Goal: Task Accomplishment & Management: Manage account settings

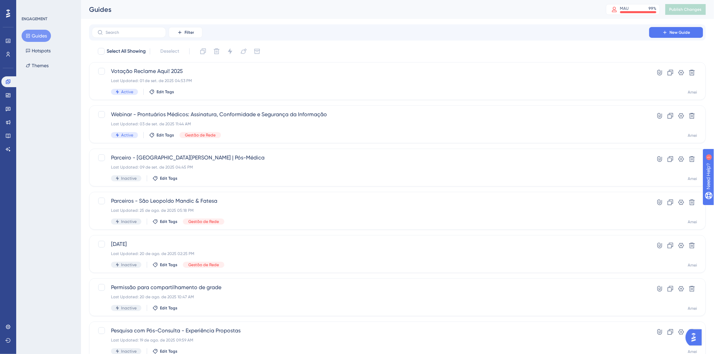
click at [390, 18] on div "Guides MAU 99 % Click to see add-on and upgrade options Publish Changes" at bounding box center [397, 9] width 633 height 19
click at [674, 157] on icon at bounding box center [670, 159] width 7 height 7
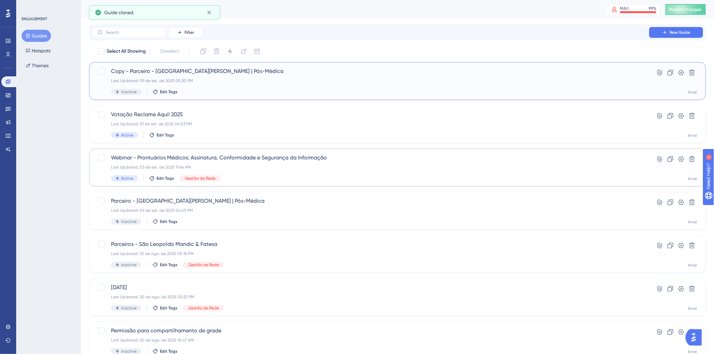
click at [480, 73] on span "Copy - Parceiro - São Leopoldo Mandic | Pós-Médica" at bounding box center [370, 71] width 519 height 8
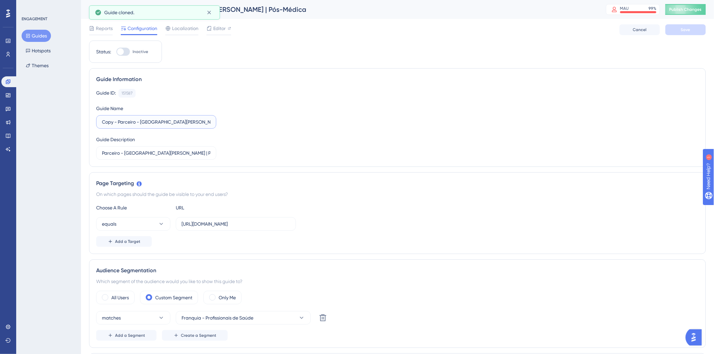
click at [109, 122] on input "Copy - Parceiro - São Leopoldo Mandic | Pós-Médica" at bounding box center [156, 121] width 109 height 7
drag, startPoint x: 119, startPoint y: 123, endPoint x: 67, endPoint y: 120, distance: 52.7
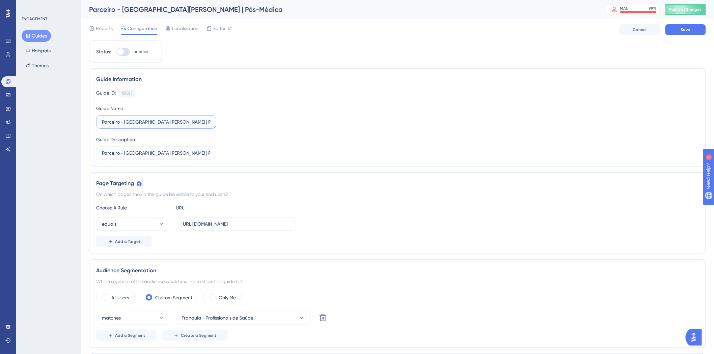
drag, startPoint x: 204, startPoint y: 123, endPoint x: 125, endPoint y: 127, distance: 79.5
click at [125, 127] on label "Parceiro - [GEOGRAPHIC_DATA] | Pós-Médica" at bounding box center [156, 122] width 120 height 14
click at [195, 121] on input "Parceiro - Biologix |" at bounding box center [156, 121] width 109 height 7
paste input "8º Congresso Brasileiro de Cardiologia"
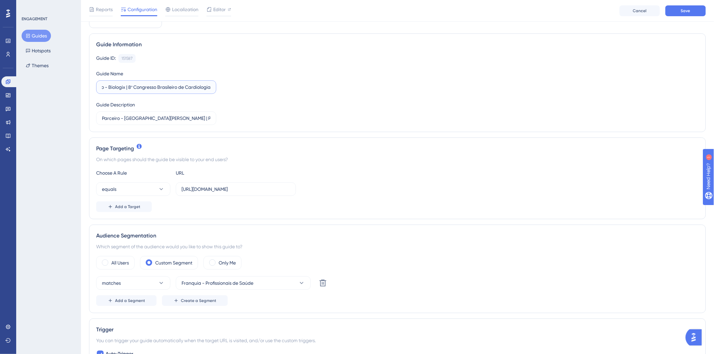
type input "Parceiro - Biologix | 8º Congresso Brasileiro de Cardiologia"
click at [211, 89] on label "Parceiro - Biologix | 8º Congresso Brasileiro de Cardiologia" at bounding box center [156, 87] width 120 height 14
click at [211, 89] on input "Parceiro - Biologix | 8º Congresso Brasileiro de Cardiologia" at bounding box center [156, 86] width 109 height 7
drag, startPoint x: 211, startPoint y: 86, endPoint x: 185, endPoint y: 85, distance: 26.4
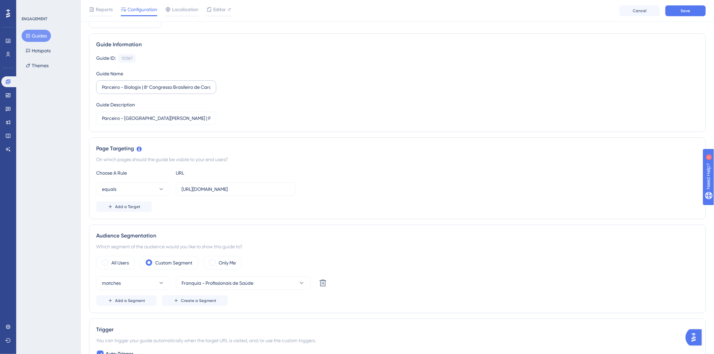
click at [185, 85] on label "Parceiro - Biologix | 8º Congresso Brasileiro de Cardiologia" at bounding box center [156, 87] width 120 height 14
click at [185, 85] on input "Parceiro - Biologix | 8º Congresso Brasileiro de Cardiologia" at bounding box center [156, 86] width 109 height 7
click at [130, 85] on input "Parceiro - Biologix | 8º Congresso Brasileiro de Cardiologia" at bounding box center [156, 86] width 109 height 7
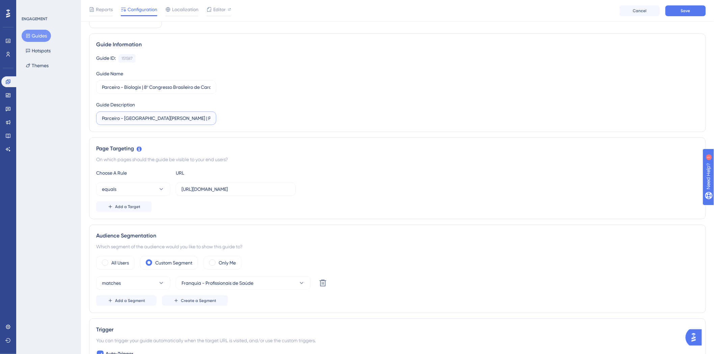
click at [165, 119] on input "Parceiro - [GEOGRAPHIC_DATA] | Pós-Médica" at bounding box center [156, 117] width 109 height 7
paste input "Parceiro - Biologix | 8º Congresso Brasileiro de Cardiologia"
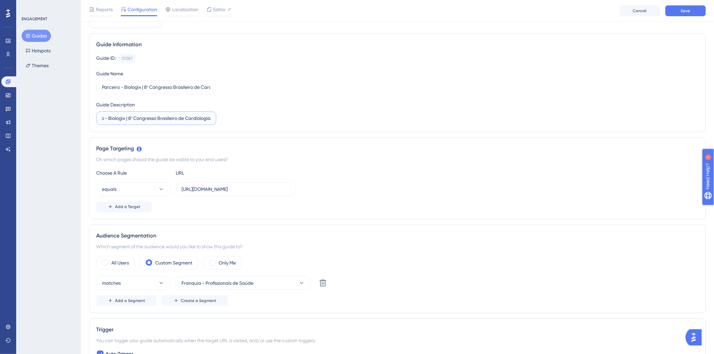
type input "Parceiro - Biologix | 8º Congresso Brasileiro de Cardiologia"
click at [223, 7] on span "Editor" at bounding box center [219, 9] width 12 height 8
click at [623, 70] on div "Guide ID: 151587 Copy Guide Name Parceiro - Biologix | 8º Congresso Brasileiro …" at bounding box center [397, 89] width 603 height 71
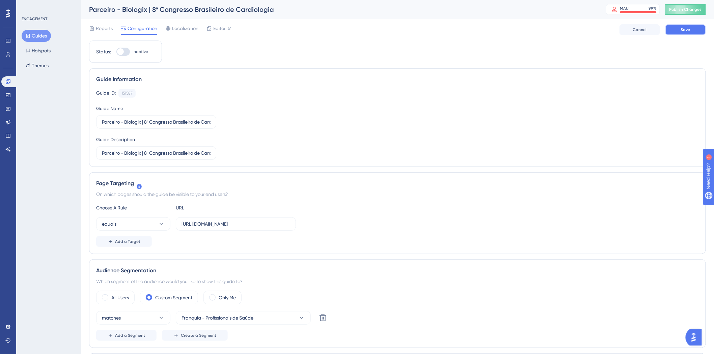
click at [690, 32] on span "Save" at bounding box center [685, 29] width 9 height 5
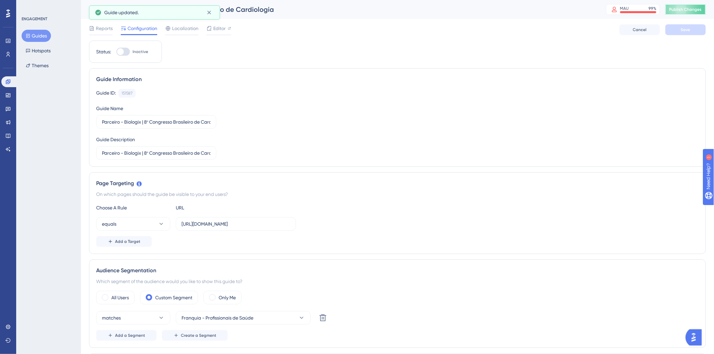
click at [697, 13] on button "Publish Changes" at bounding box center [686, 9] width 41 height 11
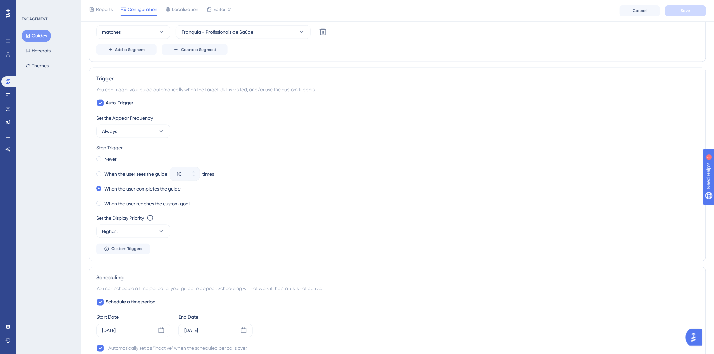
scroll to position [300, 0]
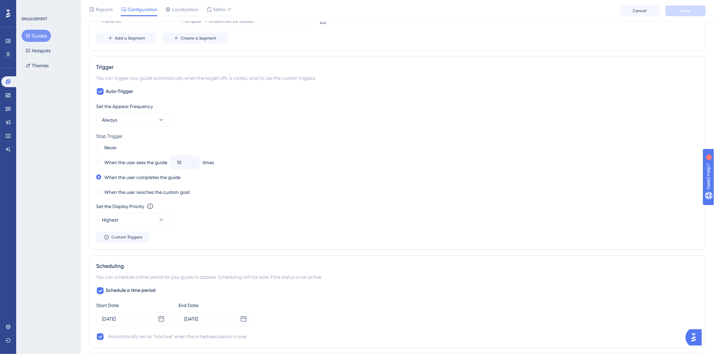
click at [357, 155] on div "Never When the user sees the guide 10 times When the user completes the guide W…" at bounding box center [397, 170] width 603 height 54
click at [156, 215] on button "Highest" at bounding box center [133, 220] width 74 height 14
click at [155, 216] on button "Highest" at bounding box center [133, 220] width 74 height 14
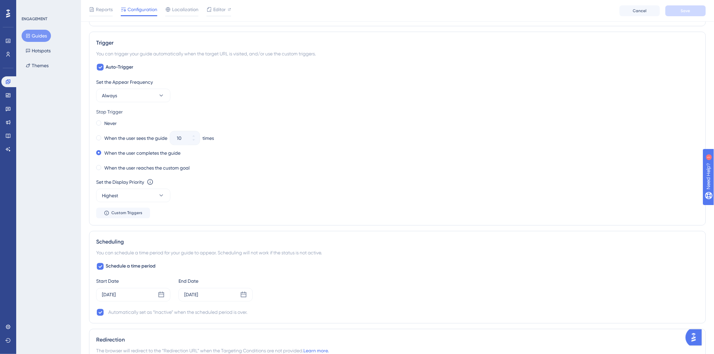
scroll to position [338, 0]
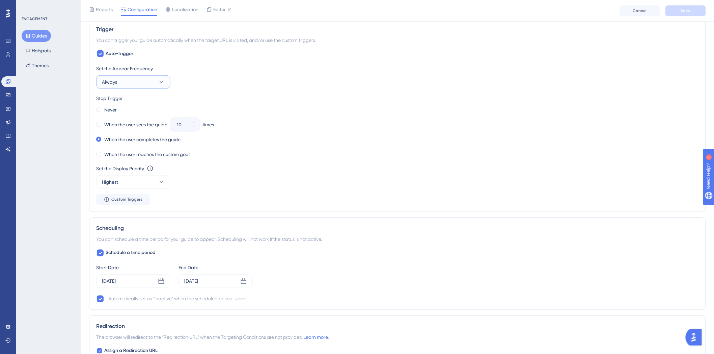
click at [165, 82] on button "Always" at bounding box center [133, 82] width 74 height 14
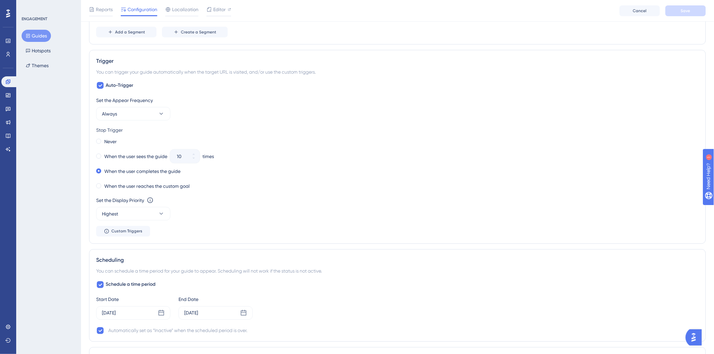
scroll to position [300, 0]
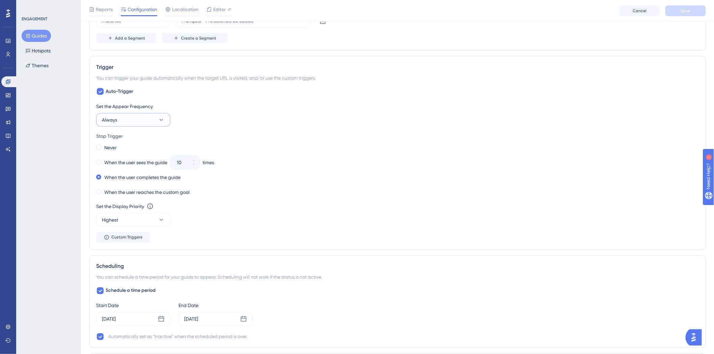
click at [159, 124] on button "Always" at bounding box center [133, 120] width 74 height 14
click at [156, 135] on div "Only Once Only Once" at bounding box center [133, 141] width 55 height 14
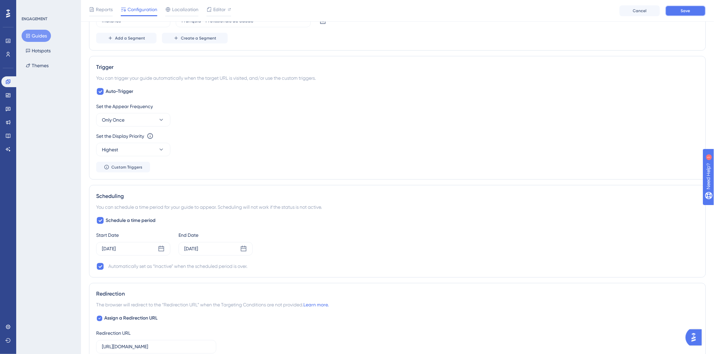
click at [700, 15] on button "Save" at bounding box center [686, 10] width 41 height 11
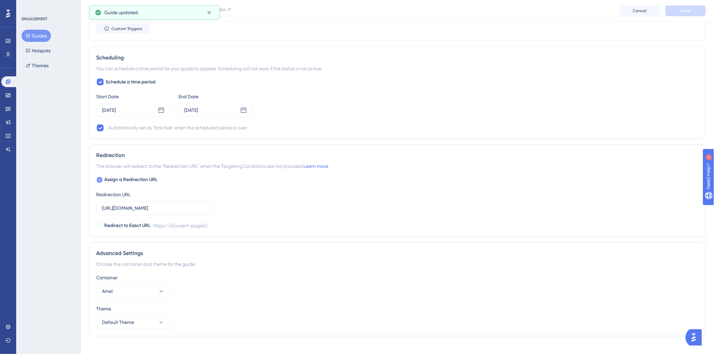
scroll to position [448, 0]
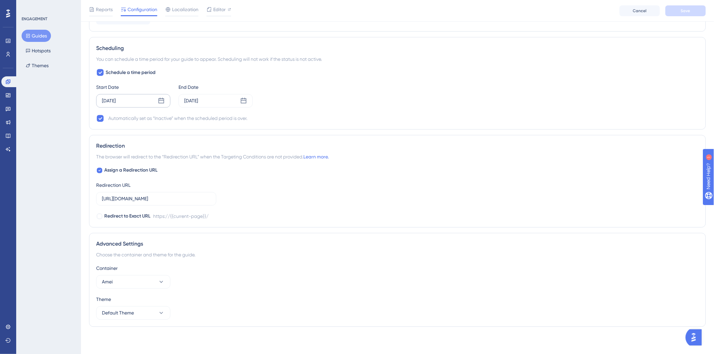
click at [138, 99] on div "Sep 08 2025" at bounding box center [133, 101] width 74 height 14
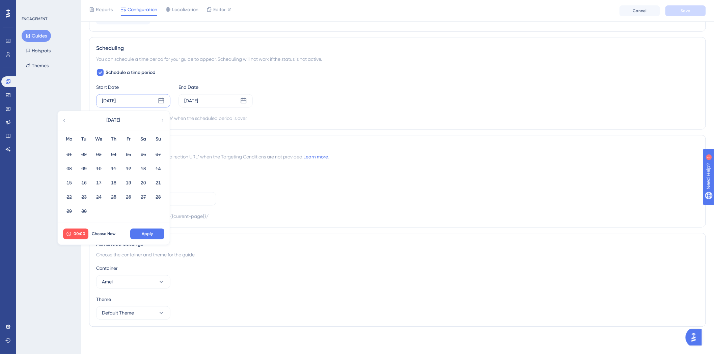
click at [164, 124] on icon at bounding box center [162, 120] width 5 height 6
click at [63, 119] on icon at bounding box center [64, 120] width 5 height 6
click at [80, 236] on span "00:00" at bounding box center [80, 233] width 12 height 5
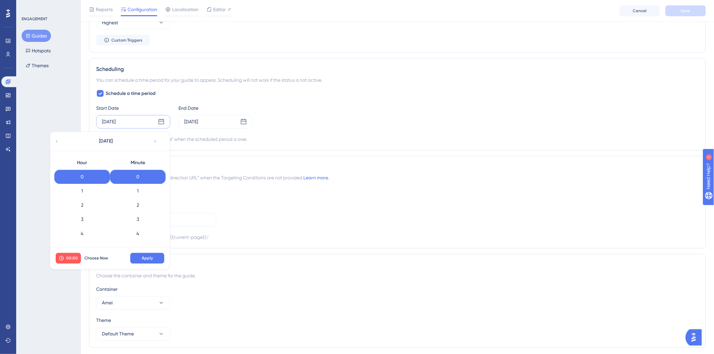
click at [289, 143] on div "Automatically set as “Inactive” when the scheduled period is over." at bounding box center [397, 139] width 603 height 8
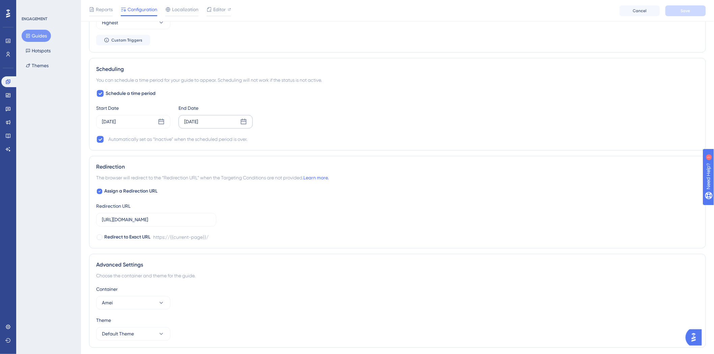
click at [234, 127] on div "Sep 08 2025" at bounding box center [216, 122] width 74 height 14
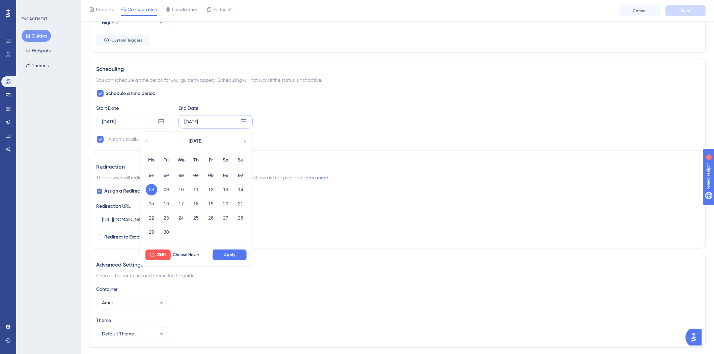
click at [117, 141] on div "Automatically set as “Inactive” when the scheduled period is over." at bounding box center [177, 139] width 139 height 8
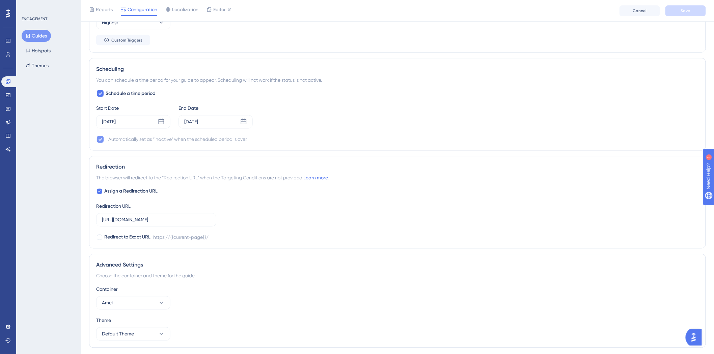
click at [98, 137] on icon at bounding box center [100, 139] width 4 height 5
click at [99, 141] on div at bounding box center [100, 139] width 7 height 7
checkbox input "true"
click at [130, 95] on span "Schedule a time period" at bounding box center [131, 93] width 50 height 8
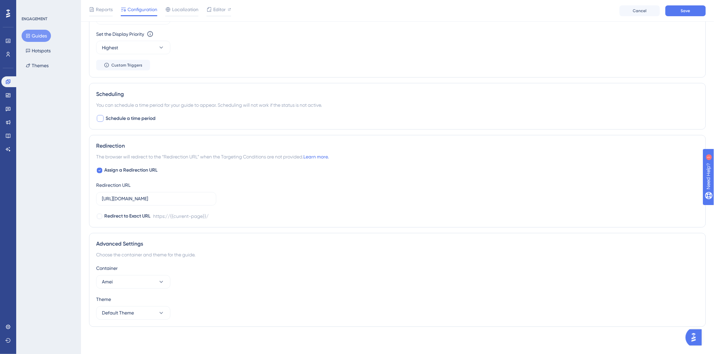
scroll to position [402, 0]
click at [134, 123] on div "Scheduling You can schedule a time period for your guide to appear. Scheduling …" at bounding box center [397, 106] width 617 height 47
click at [134, 120] on span "Schedule a time period" at bounding box center [131, 118] width 50 height 8
checkbox input "true"
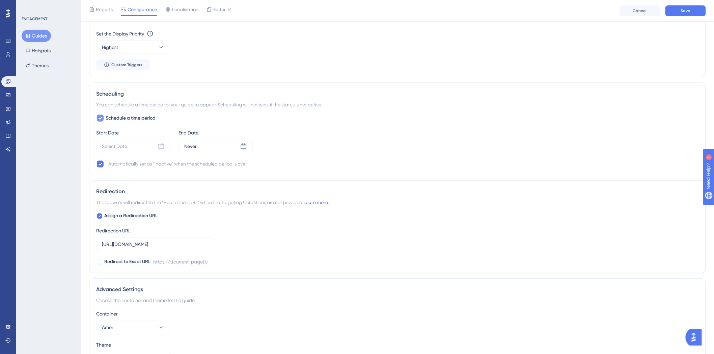
scroll to position [427, 0]
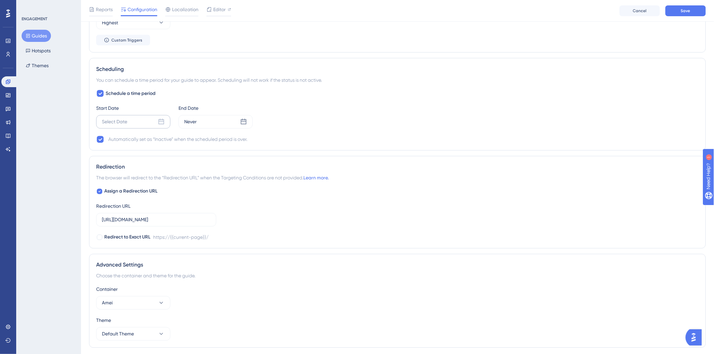
click at [136, 123] on div "Select Date" at bounding box center [133, 122] width 74 height 14
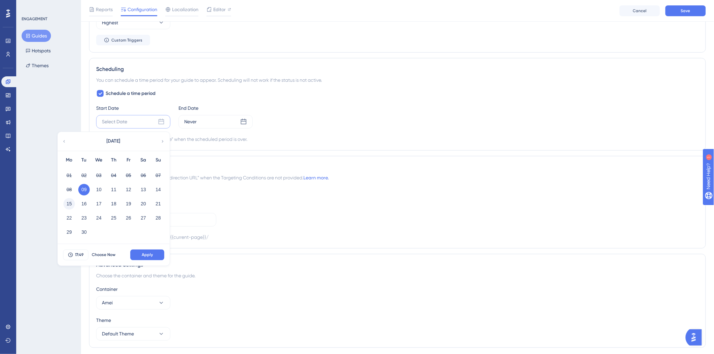
click at [72, 205] on button "15" at bounding box center [68, 203] width 11 height 11
click at [81, 256] on span "17:49" at bounding box center [79, 254] width 9 height 5
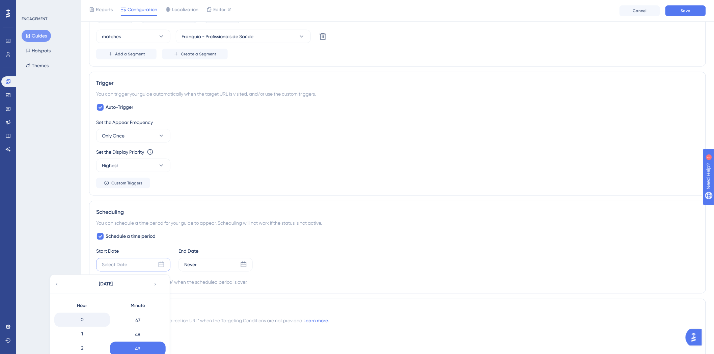
scroll to position [410, 0]
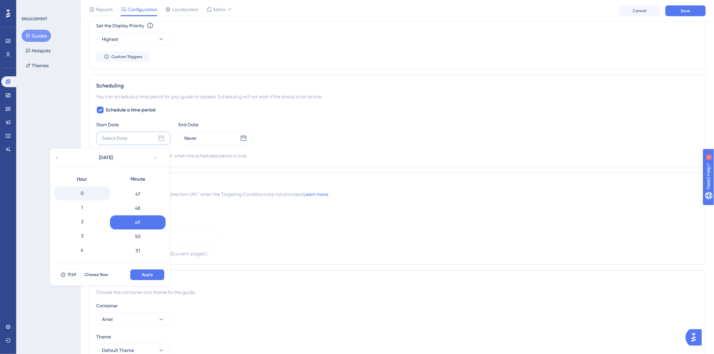
click at [96, 193] on div "0" at bounding box center [82, 193] width 56 height 14
click at [139, 190] on div "0" at bounding box center [138, 193] width 56 height 14
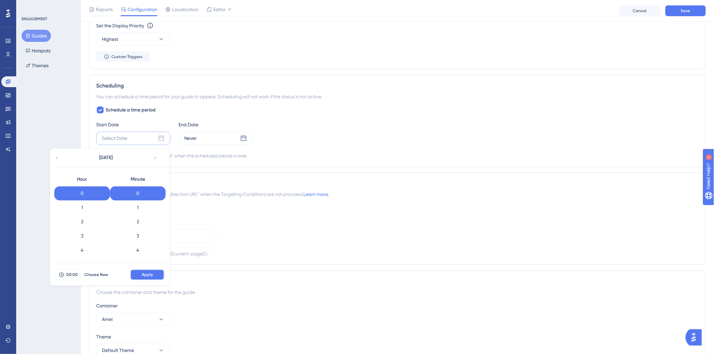
click at [151, 272] on span "Apply" at bounding box center [147, 274] width 11 height 5
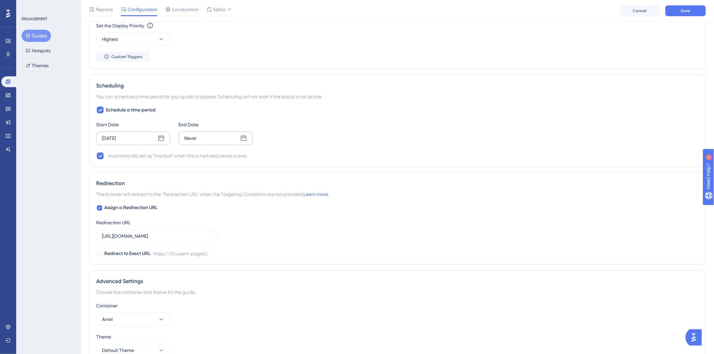
click at [208, 138] on div "Never" at bounding box center [216, 139] width 74 height 14
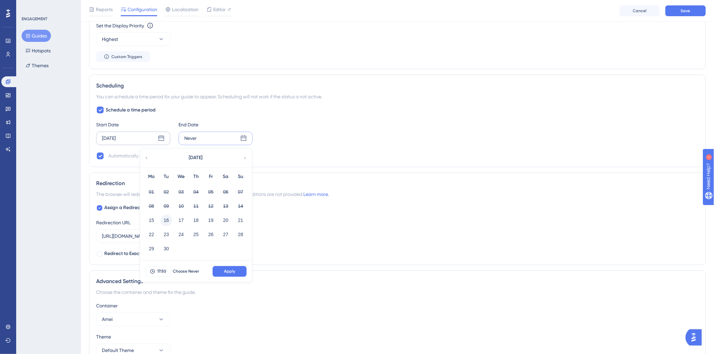
click at [168, 222] on button "16" at bounding box center [166, 220] width 11 height 11
click at [164, 269] on span "17:50" at bounding box center [161, 271] width 9 height 5
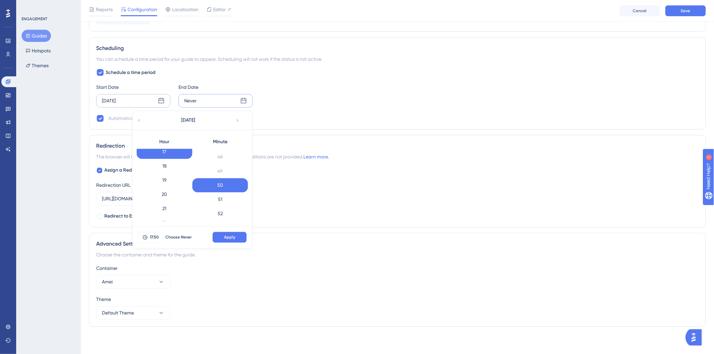
scroll to position [268, 0]
click at [173, 216] on div "23" at bounding box center [165, 214] width 56 height 14
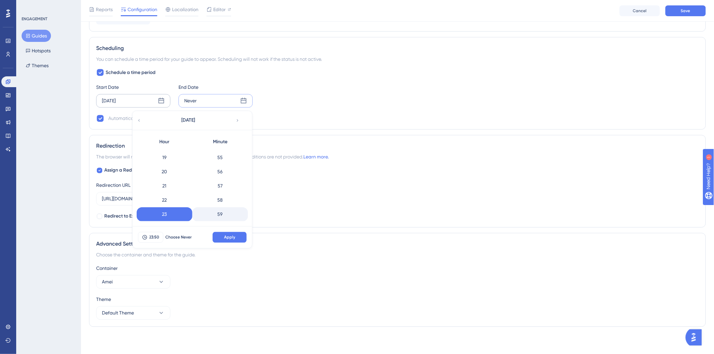
click at [229, 220] on div "59" at bounding box center [220, 214] width 56 height 14
click at [234, 237] on span "Apply" at bounding box center [229, 237] width 11 height 5
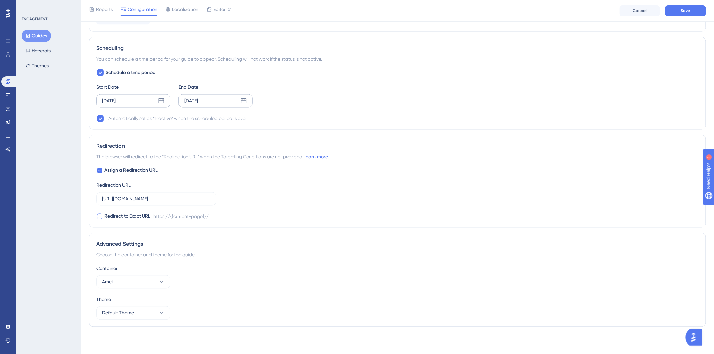
click at [119, 219] on span "Redirect to Exact URL" at bounding box center [127, 216] width 46 height 8
click at [116, 217] on span "Redirect to Exact URL" at bounding box center [127, 216] width 46 height 8
checkbox input "false"
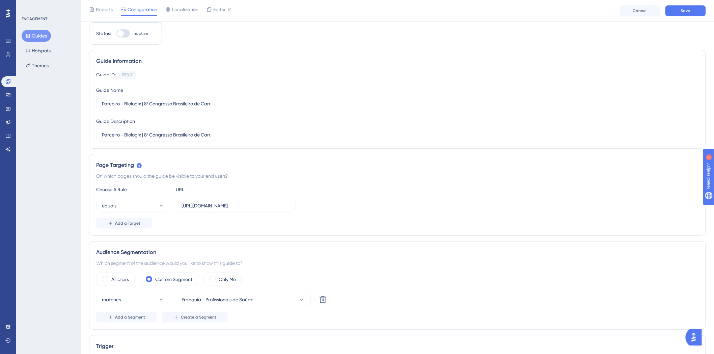
scroll to position [0, 0]
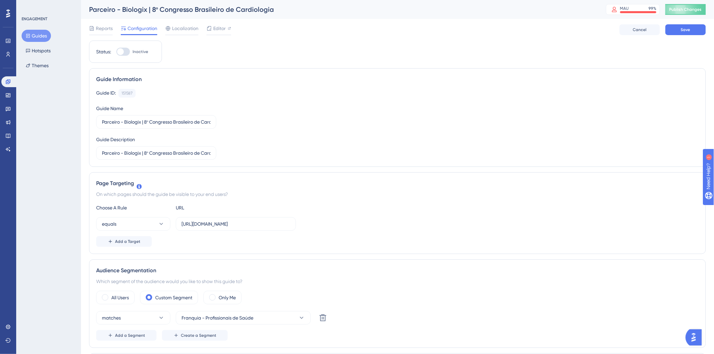
click at [687, 22] on div "Reports Configuration Localization Editor Cancel Save" at bounding box center [397, 30] width 617 height 22
click at [685, 30] on span "Save" at bounding box center [685, 29] width 9 height 5
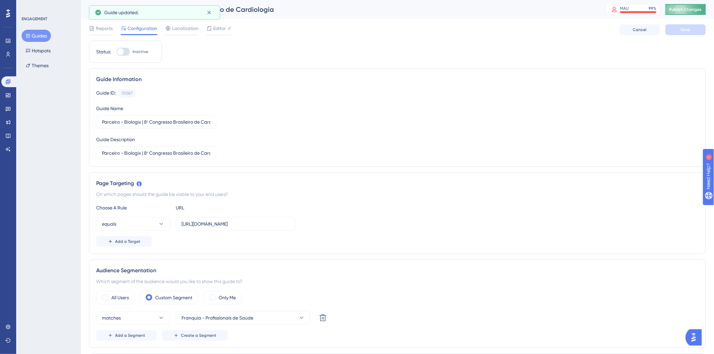
click at [693, 9] on span "Publish Changes" at bounding box center [686, 9] width 32 height 5
click at [123, 55] on div at bounding box center [123, 52] width 14 height 8
click at [116, 52] on input "Inactive" at bounding box center [116, 52] width 0 height 0
checkbox input "true"
click at [689, 34] on button "Save" at bounding box center [686, 29] width 41 height 11
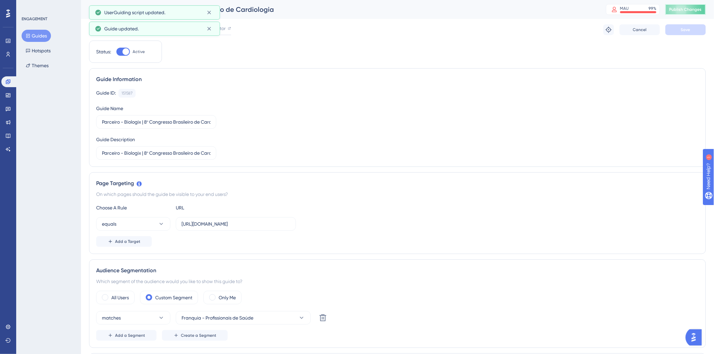
click at [697, 8] on span "Publish Changes" at bounding box center [686, 9] width 32 height 5
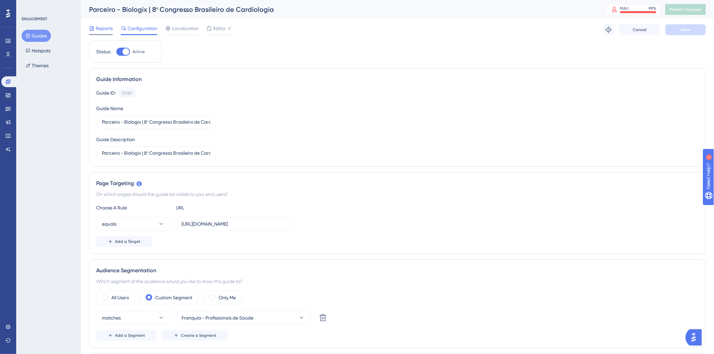
click at [96, 31] on span "Reports" at bounding box center [104, 28] width 17 height 8
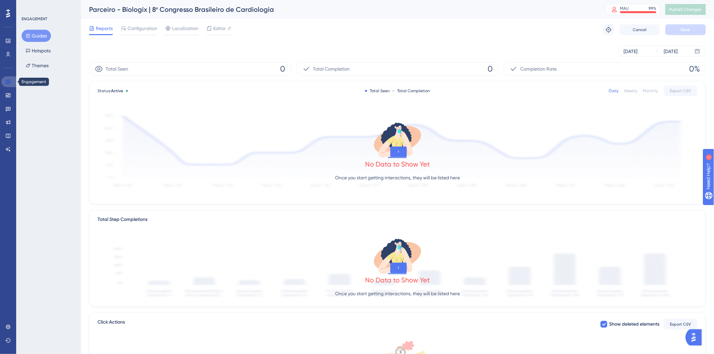
click at [4, 80] on link at bounding box center [9, 81] width 16 height 11
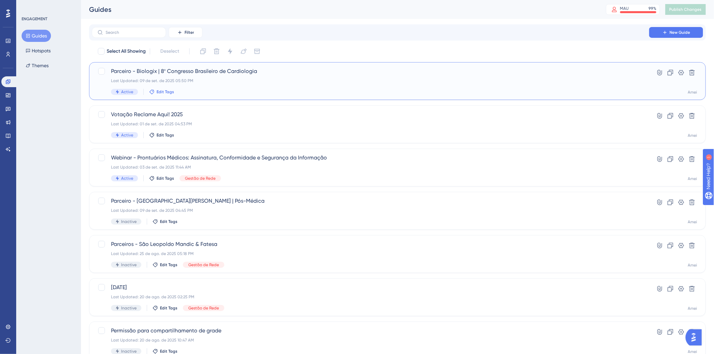
click at [169, 90] on span "Edit Tags" at bounding box center [166, 91] width 18 height 5
click at [155, 129] on div at bounding box center [156, 128] width 5 height 5
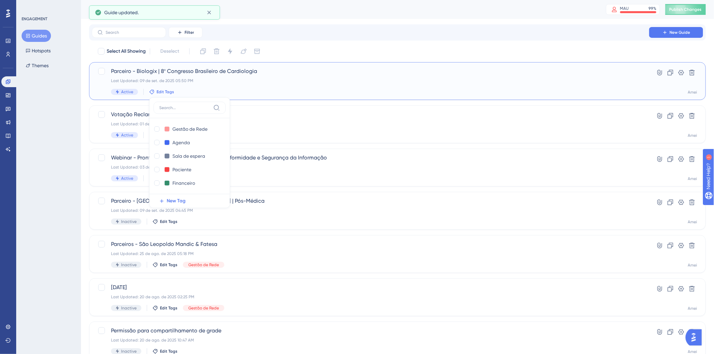
checkbox input "true"
click at [366, 51] on div "Select All Showing Deselect" at bounding box center [401, 51] width 609 height 11
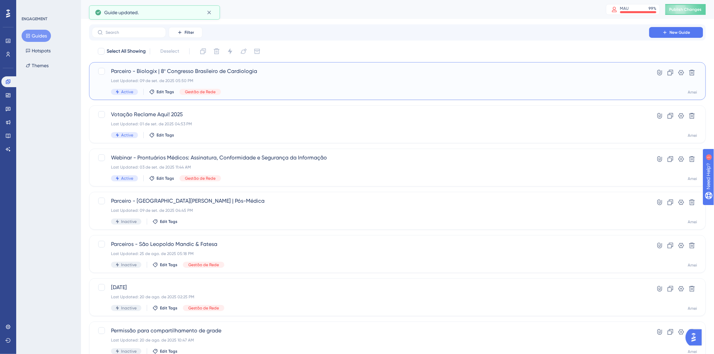
click at [327, 83] on div "Parceiro - Biologix | 8º Congresso Brasileiro de Cardiologia Last Updated: 09 d…" at bounding box center [370, 81] width 519 height 28
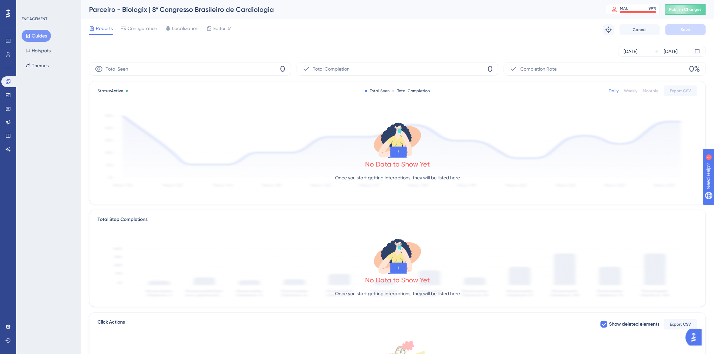
click at [142, 24] on div "Reports Configuration Localization Editor Troubleshoot Cancel Save" at bounding box center [397, 30] width 617 height 22
click at [142, 30] on span "Configuration" at bounding box center [143, 28] width 30 height 8
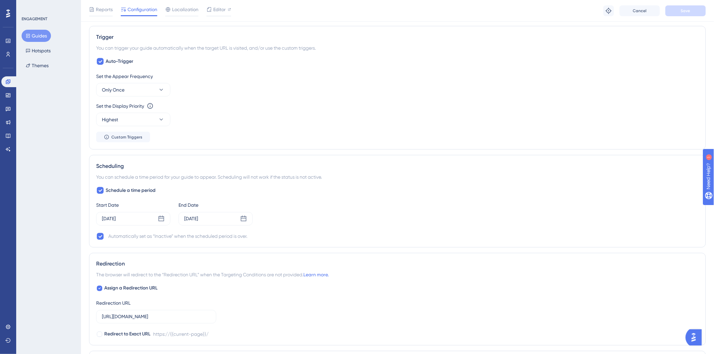
scroll to position [338, 0]
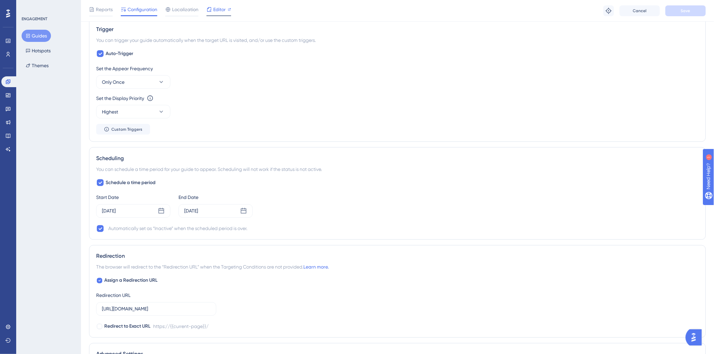
click at [216, 12] on span "Editor" at bounding box center [219, 9] width 12 height 8
